Goal: Information Seeking & Learning: Learn about a topic

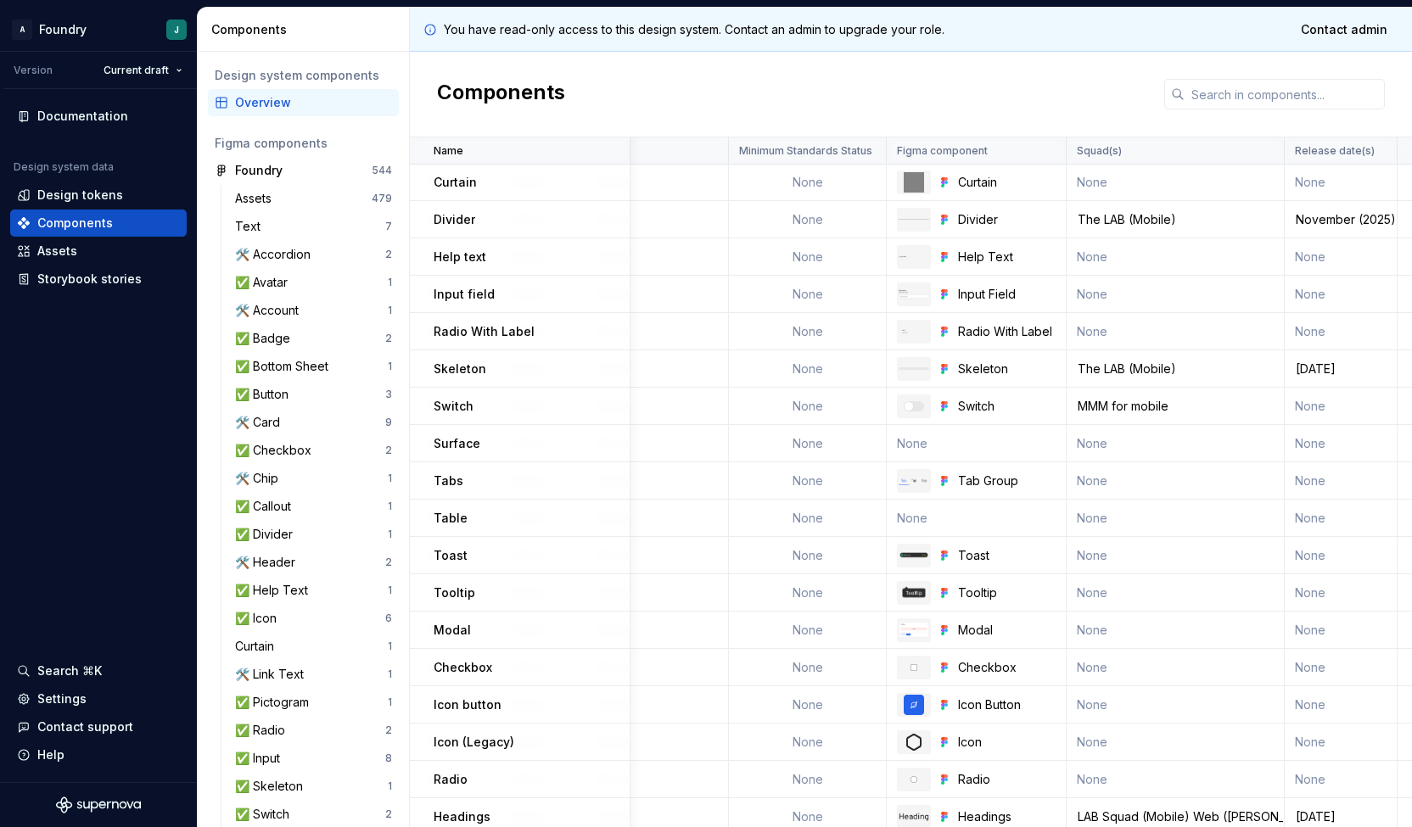
scroll to position [262, 1351]
click at [1042, 260] on link at bounding box center [1043, 257] width 24 height 24
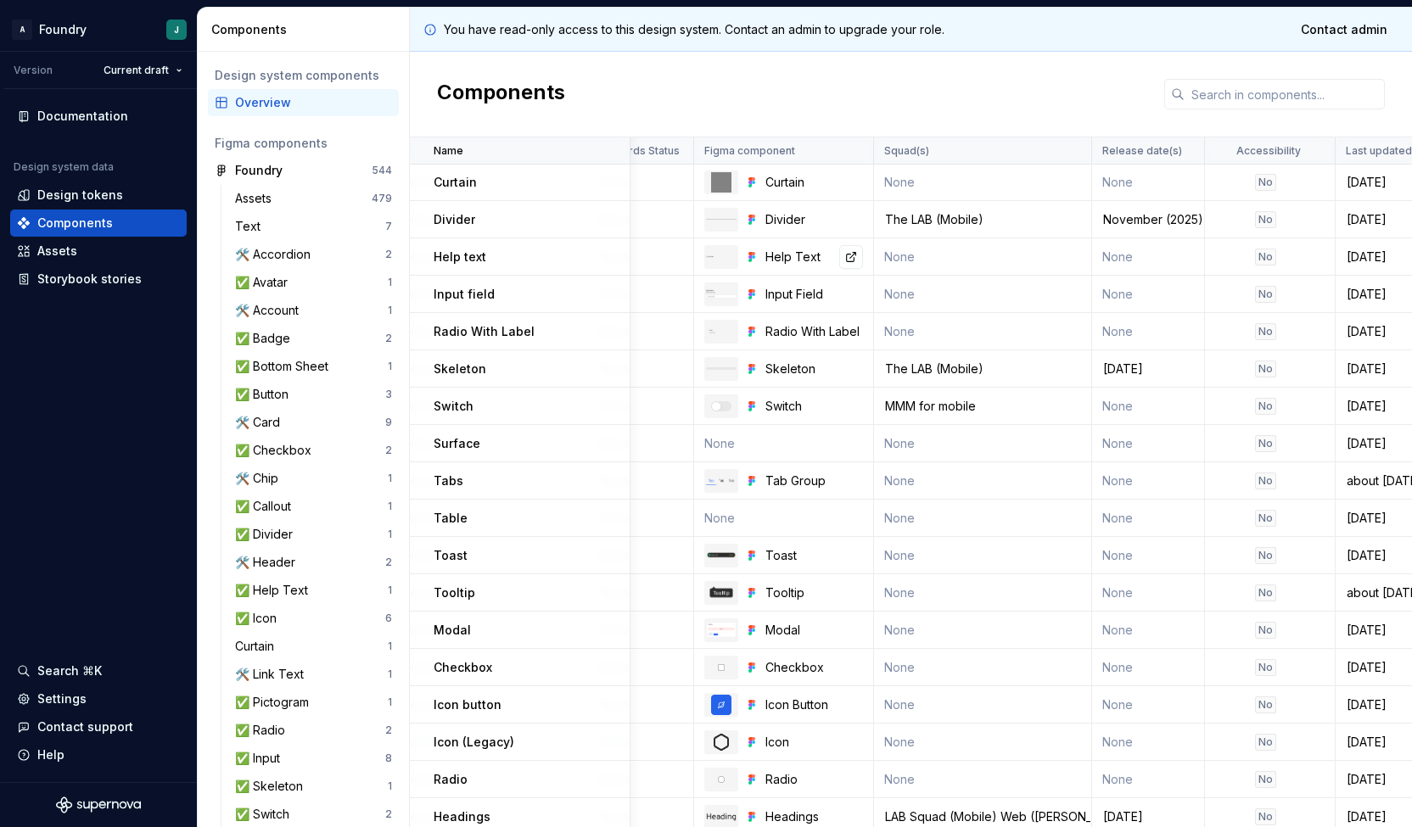
scroll to position [262, 1544]
click at [797, 255] on div "Help Text" at bounding box center [813, 257] width 98 height 17
drag, startPoint x: 761, startPoint y: 255, endPoint x: 817, endPoint y: 255, distance: 56.0
click at [817, 255] on div "Help Text" at bounding box center [813, 257] width 98 height 17
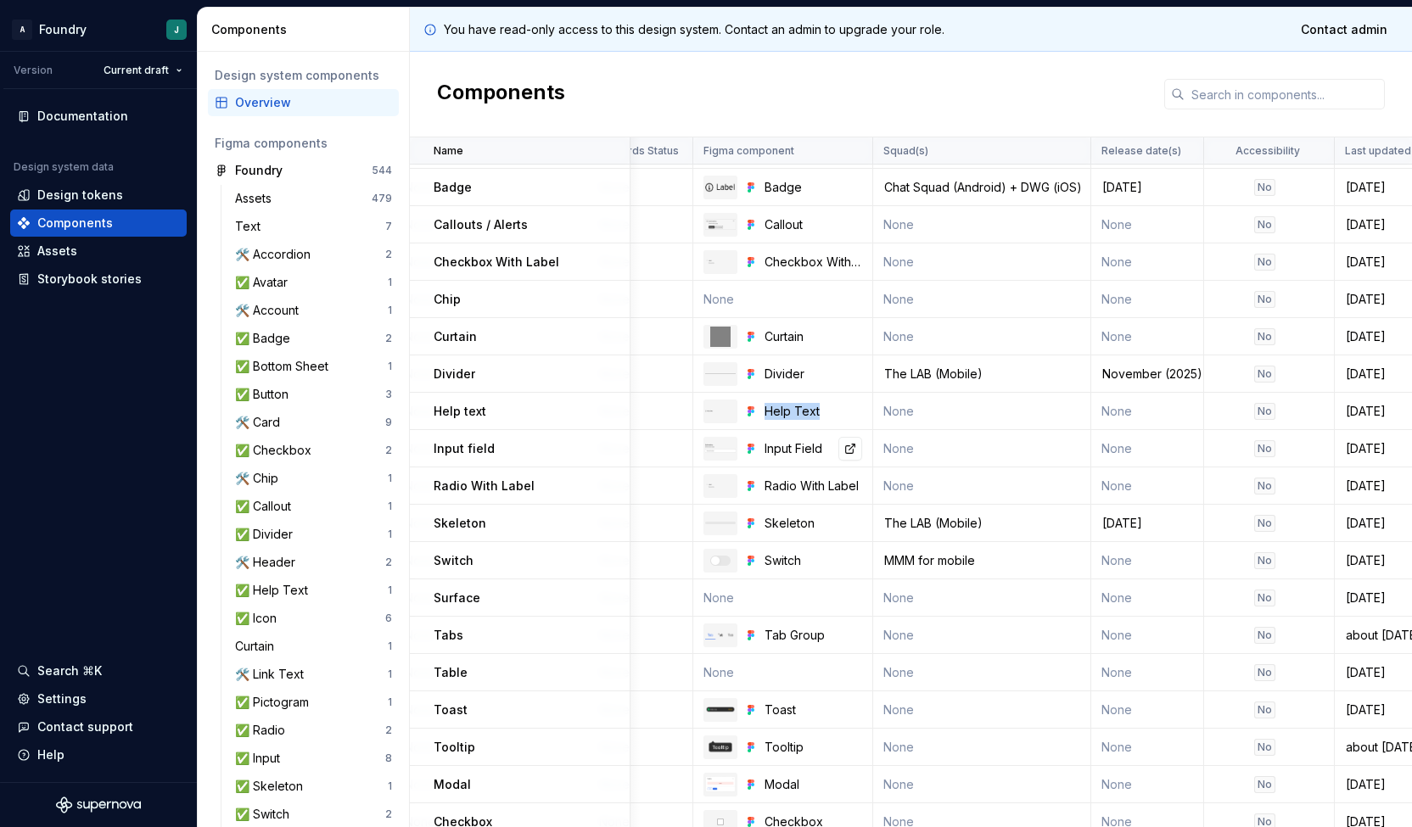
scroll to position [108, 1542]
click at [842, 412] on link at bounding box center [851, 412] width 24 height 24
click at [294, 586] on div "✅ Help Text" at bounding box center [275, 590] width 80 height 17
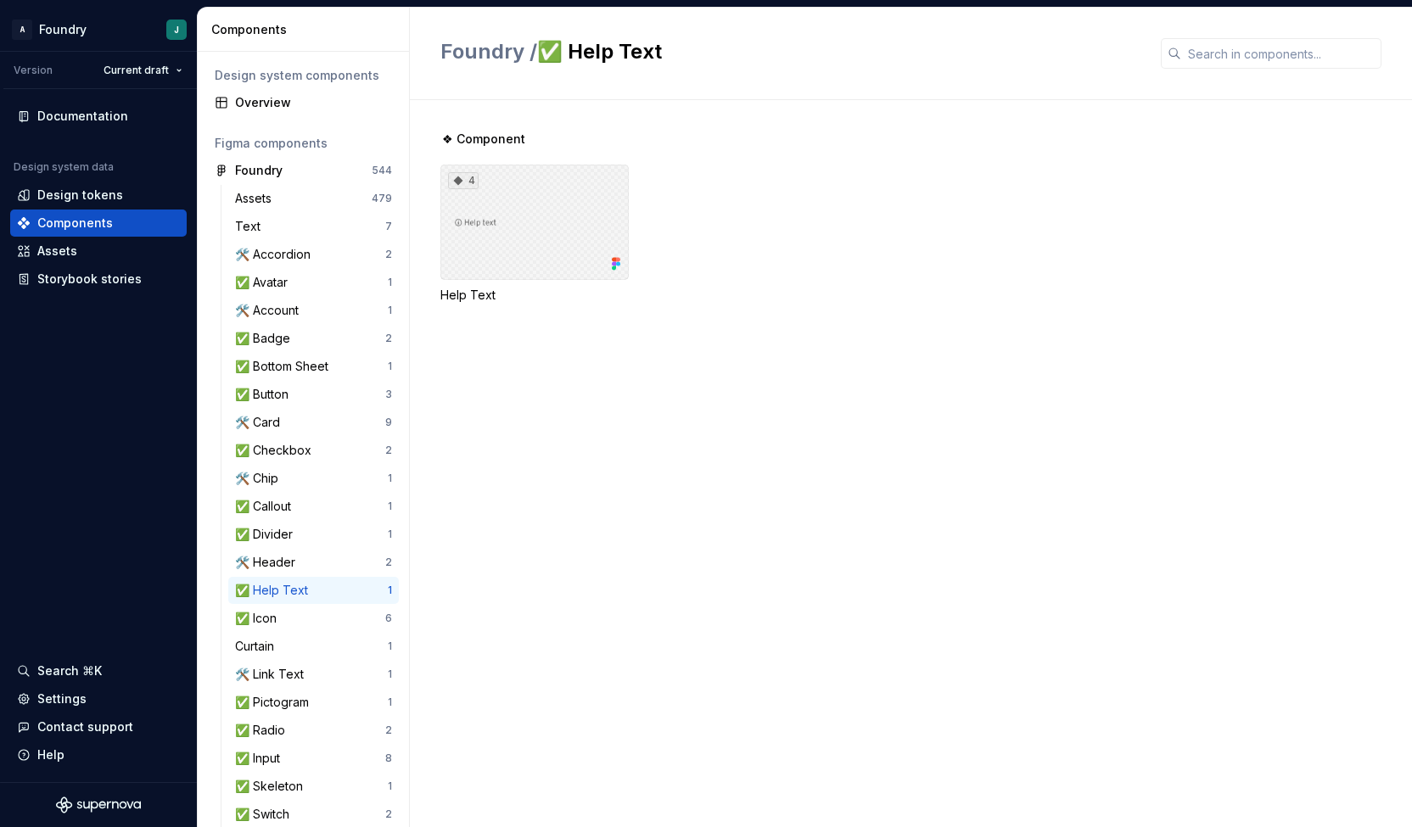
click at [558, 224] on div "4" at bounding box center [534, 222] width 188 height 115
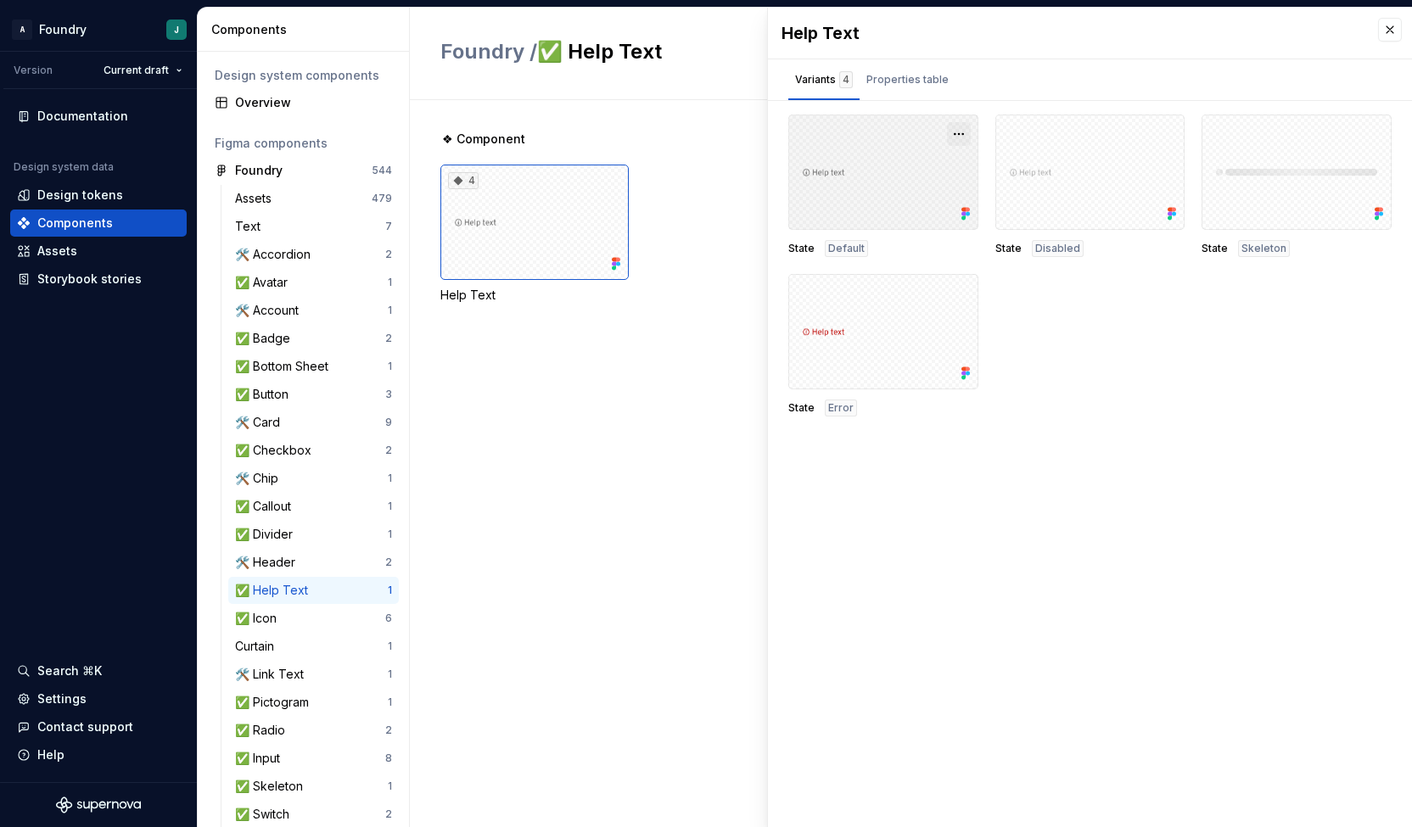
click at [958, 133] on button "button" at bounding box center [959, 134] width 24 height 24
click at [937, 81] on div "Properties table" at bounding box center [907, 79] width 82 height 17
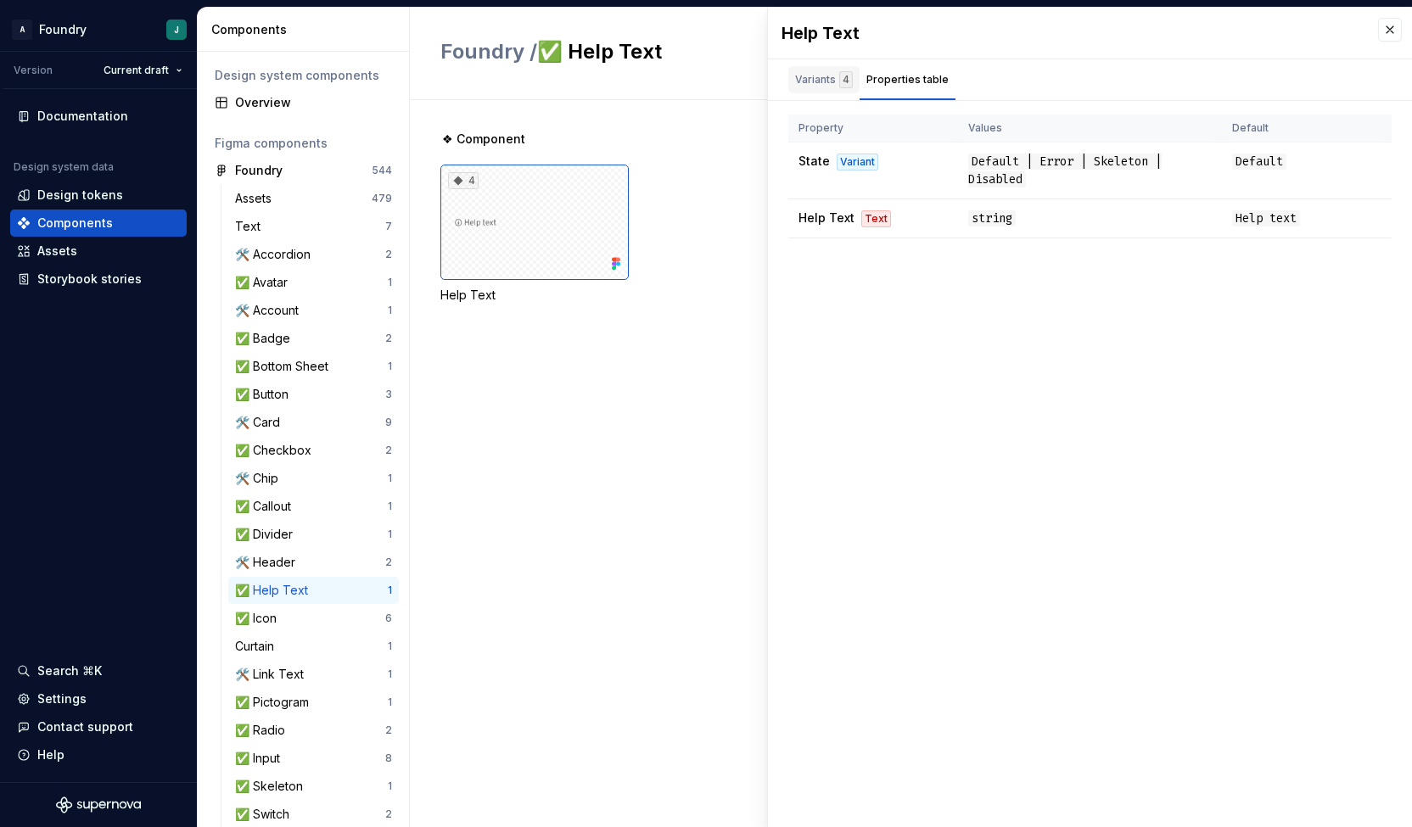
click at [814, 76] on div "Variants 4" at bounding box center [824, 79] width 58 height 17
